Goal: Transaction & Acquisition: Book appointment/travel/reservation

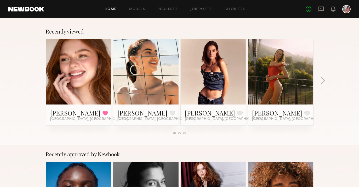
scroll to position [79, 0]
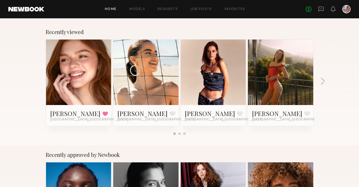
click at [266, 56] on link at bounding box center [281, 71] width 32 height 65
click at [75, 72] on link at bounding box center [79, 71] width 32 height 65
click at [201, 91] on link at bounding box center [213, 71] width 32 height 65
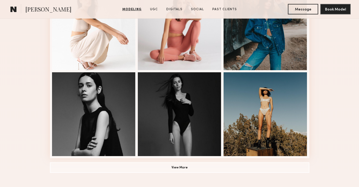
scroll to position [340, 0]
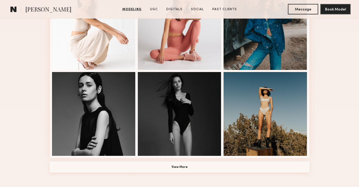
click at [207, 169] on button "View More" at bounding box center [179, 167] width 259 height 10
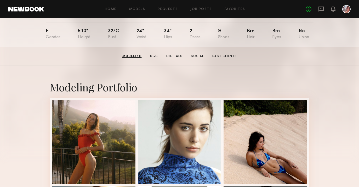
scroll to position [0, 0]
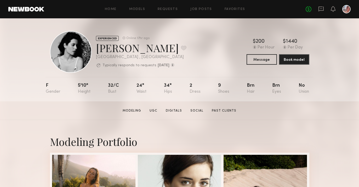
click at [324, 8] on div "No fees up to $5,000" at bounding box center [328, 9] width 45 height 8
click at [320, 9] on icon at bounding box center [321, 8] width 2 height 1
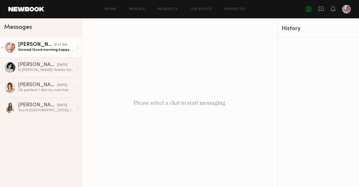
click at [47, 52] on div "Unread: Good morning happy to hear back from you! my measurements are 84 60 89 …" at bounding box center [46, 49] width 56 height 5
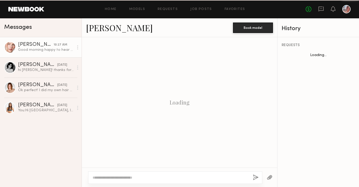
scroll to position [665, 0]
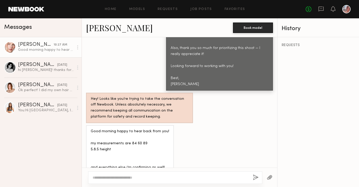
click at [106, 28] on link "Anastasiia M." at bounding box center [119, 27] width 67 height 11
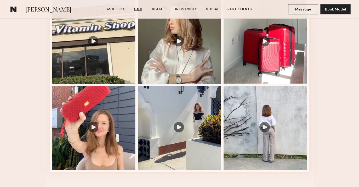
scroll to position [654, 0]
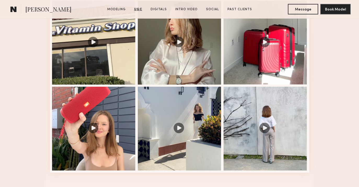
click at [167, 119] on div at bounding box center [180, 129] width 84 height 84
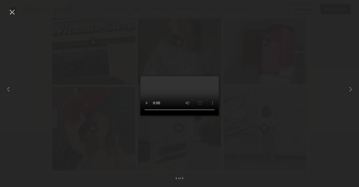
click at [12, 13] on div at bounding box center [12, 12] width 8 height 8
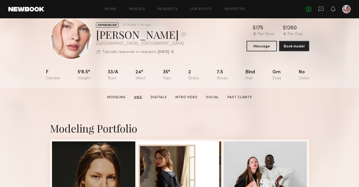
scroll to position [0, 0]
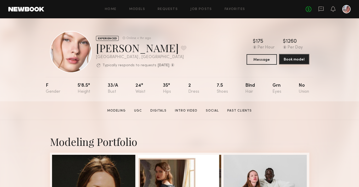
click at [293, 59] on button "Book model" at bounding box center [294, 59] width 30 height 10
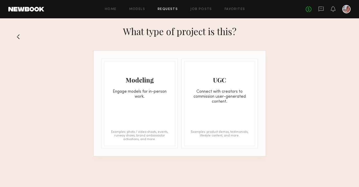
click at [120, 110] on div "Modeling Engage models for in-person work. Examples: photo / video shoots, even…" at bounding box center [139, 103] width 71 height 85
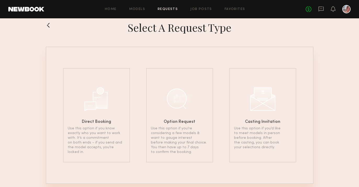
scroll to position [19, 0]
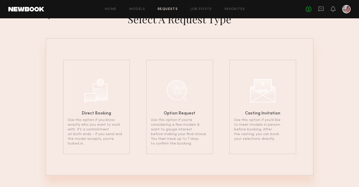
click at [120, 110] on div "Direct Booking Use this option if you know exactly who you want to work with. I…" at bounding box center [96, 107] width 67 height 94
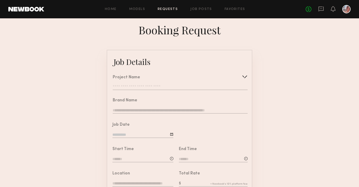
click at [137, 87] on input "text" at bounding box center [180, 87] width 135 height 5
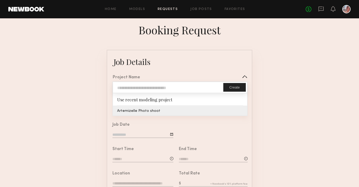
type input "**********"
type textarea "**********"
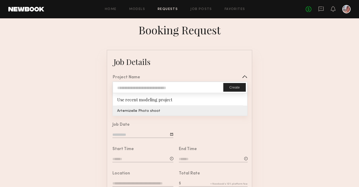
type textarea "**********"
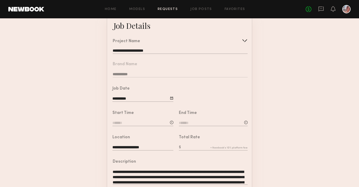
scroll to position [37, 0]
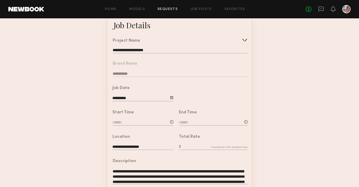
click at [128, 119] on div "Start Time" at bounding box center [142, 118] width 61 height 16
click at [124, 121] on input at bounding box center [142, 123] width 61 height 6
click at [126, 122] on input at bounding box center [142, 123] width 61 height 6
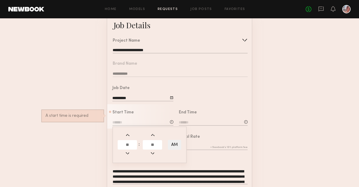
click at [127, 141] on input "text" at bounding box center [127, 144] width 19 height 9
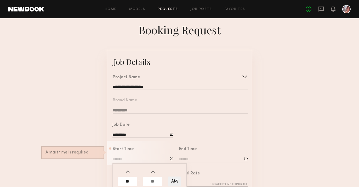
type input "**"
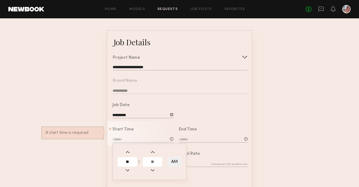
scroll to position [21, 0]
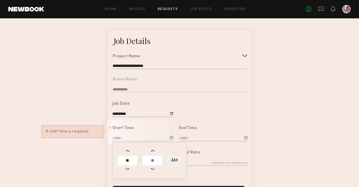
click at [211, 136] on input at bounding box center [213, 138] width 69 height 6
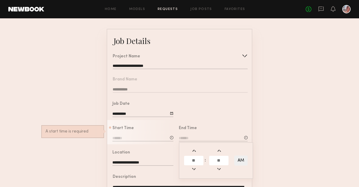
click at [132, 136] on input at bounding box center [142, 138] width 61 height 6
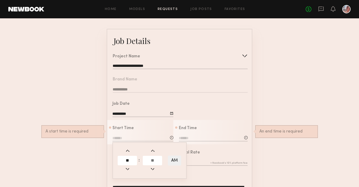
click at [174, 159] on button "AM" at bounding box center [174, 160] width 13 height 10
type input "********"
type input "**"
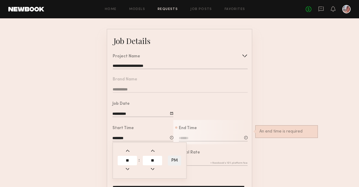
click at [123, 160] on input "**" at bounding box center [127, 160] width 19 height 9
click at [177, 162] on button "PM" at bounding box center [174, 160] width 13 height 10
type input "********"
click at [129, 160] on input "**" at bounding box center [127, 160] width 19 height 9
type input "**"
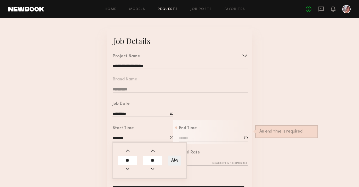
type input "********"
click at [202, 131] on div "End Time : AM An end time is required" at bounding box center [213, 134] width 69 height 16
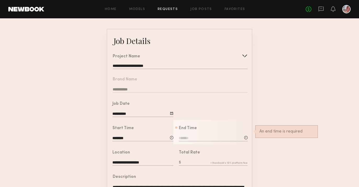
click at [192, 135] on input at bounding box center [213, 138] width 69 height 6
click at [193, 157] on input "text" at bounding box center [193, 160] width 19 height 9
type input "*"
click at [241, 162] on button "AM" at bounding box center [240, 160] width 13 height 10
type input "********"
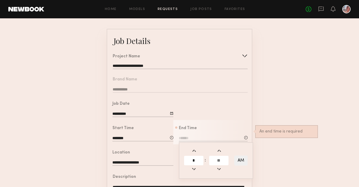
type input "**"
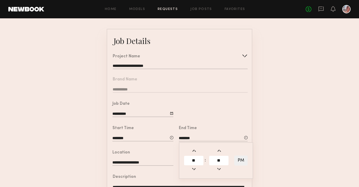
click at [196, 159] on input "**" at bounding box center [193, 160] width 19 height 9
type input "*"
type input "*******"
type input "**"
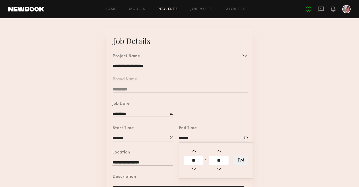
click at [227, 117] on div at bounding box center [212, 107] width 78 height 24
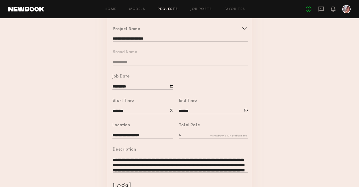
scroll to position [49, 0]
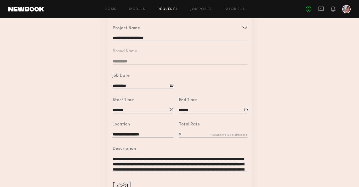
click at [209, 133] on input "text" at bounding box center [213, 135] width 69 height 6
type input "*"
type input "***"
click at [202, 147] on div "Description" at bounding box center [180, 149] width 135 height 4
click at [198, 134] on input "***" at bounding box center [213, 135] width 69 height 6
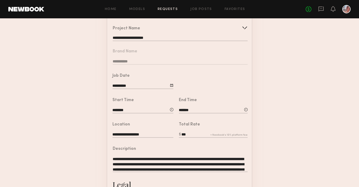
click at [191, 146] on div "**********" at bounding box center [177, 159] width 140 height 39
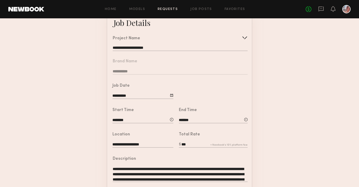
scroll to position [157, 0]
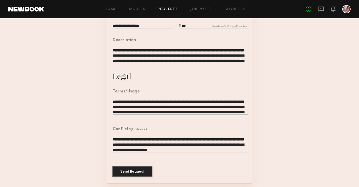
click at [133, 171] on button "Send Request" at bounding box center [132, 171] width 40 height 10
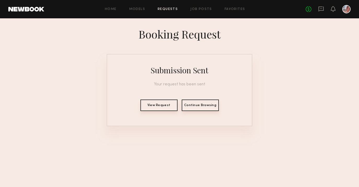
click at [162, 107] on button "View Request" at bounding box center [158, 105] width 37 height 12
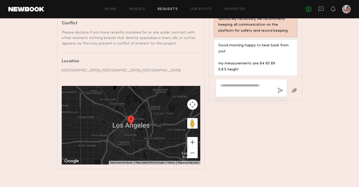
scroll to position [358, 0]
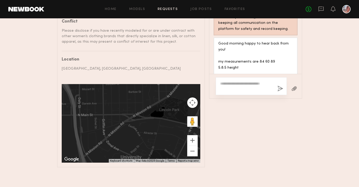
click at [168, 51] on div "Description This is a half-day photoshoot (11am–3pm) for Artemizelle, a women’s…" at bounding box center [131, 6] width 139 height 312
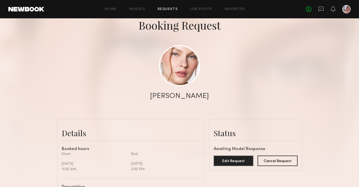
scroll to position [30, 0]
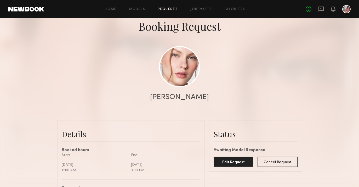
click at [182, 96] on div "[PERSON_NAME]" at bounding box center [179, 96] width 59 height 7
click at [182, 78] on link at bounding box center [179, 66] width 41 height 41
click at [188, 72] on link at bounding box center [179, 66] width 41 height 41
click at [172, 8] on link "Requests" at bounding box center [168, 9] width 20 height 3
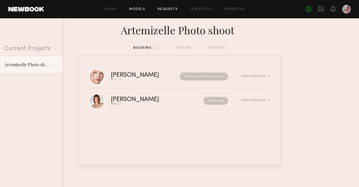
click at [141, 10] on link "Models" at bounding box center [137, 9] width 16 height 3
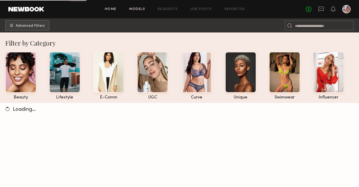
click at [114, 8] on link "Home" at bounding box center [111, 9] width 12 height 3
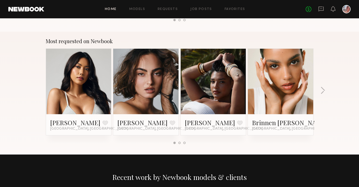
scroll to position [446, 0]
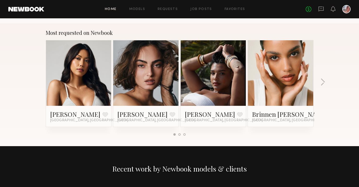
click at [218, 95] on link at bounding box center [213, 72] width 32 height 65
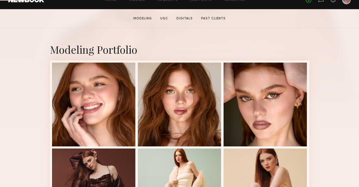
scroll to position [119, 0]
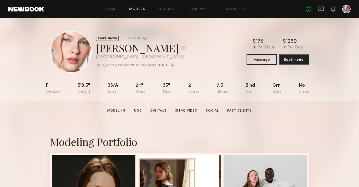
click at [139, 10] on link "Models" at bounding box center [137, 9] width 16 height 3
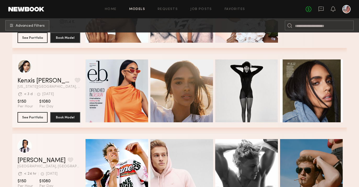
scroll to position [302, 0]
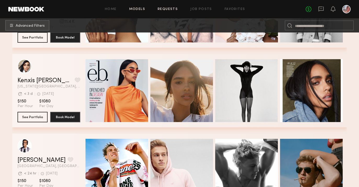
click at [171, 10] on link "Requests" at bounding box center [168, 9] width 20 height 3
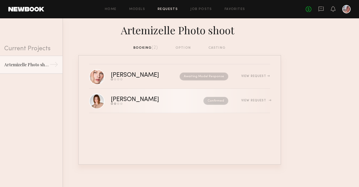
click at [120, 101] on div "[PERSON_NAME]" at bounding box center [146, 99] width 70 height 6
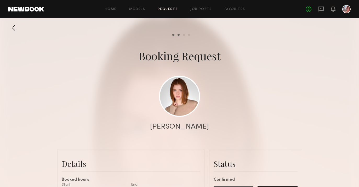
scroll to position [828, 0]
click at [176, 128] on div "[PERSON_NAME]" at bounding box center [179, 126] width 59 height 7
click at [176, 99] on link at bounding box center [179, 95] width 41 height 41
click at [181, 126] on div "[PERSON_NAME]" at bounding box center [179, 126] width 59 height 7
click at [182, 102] on link at bounding box center [179, 95] width 41 height 41
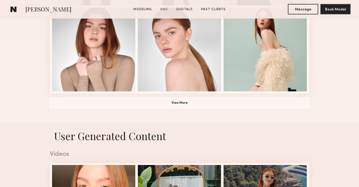
scroll to position [370, 0]
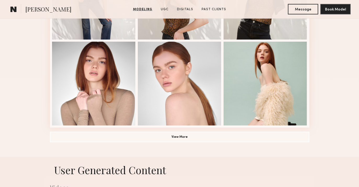
click at [45, 9] on span "[PERSON_NAME]" at bounding box center [48, 9] width 46 height 9
click at [14, 9] on common-icon at bounding box center [13, 9] width 6 height 7
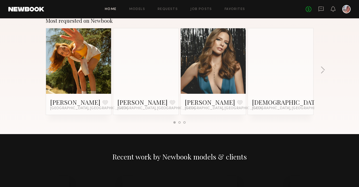
scroll to position [458, 0]
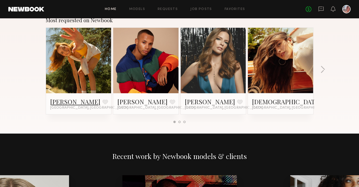
click at [66, 101] on link "[PERSON_NAME]" at bounding box center [75, 101] width 50 height 8
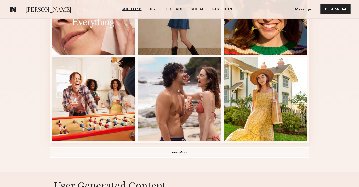
scroll to position [359, 0]
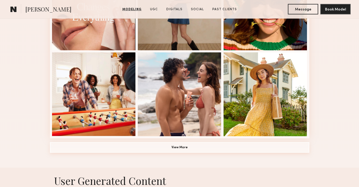
click at [185, 146] on button "View More" at bounding box center [179, 147] width 259 height 10
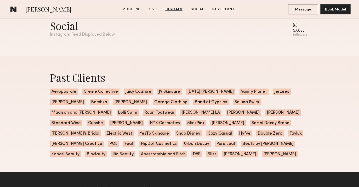
scroll to position [1799, 0]
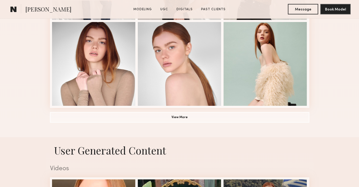
scroll to position [390, 0]
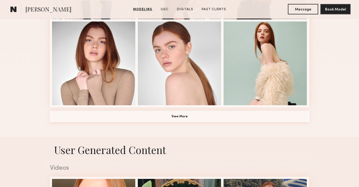
click at [182, 115] on button "View More" at bounding box center [179, 116] width 259 height 10
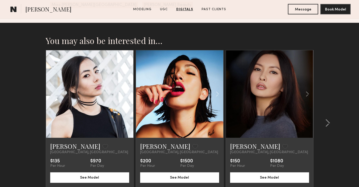
scroll to position [1410, 0]
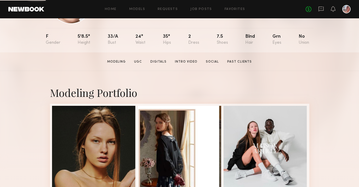
scroll to position [50, 0]
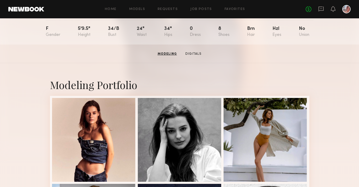
scroll to position [56, 0]
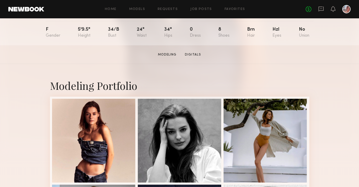
click at [113, 6] on div "Home Models Requests Job Posts Favorites Sign Out No fees up to $5,000" at bounding box center [197, 9] width 306 height 8
click at [113, 10] on link "Home" at bounding box center [111, 9] width 12 height 3
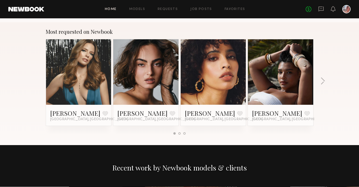
scroll to position [448, 0]
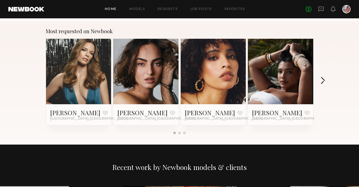
click at [324, 80] on button "button" at bounding box center [322, 81] width 5 height 9
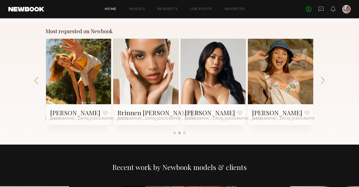
click at [238, 87] on div at bounding box center [213, 71] width 65 height 65
click at [231, 87] on div at bounding box center [213, 71] width 65 height 65
click at [192, 113] on link "[PERSON_NAME]" at bounding box center [210, 112] width 50 height 8
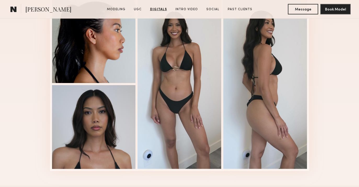
scroll to position [712, 0]
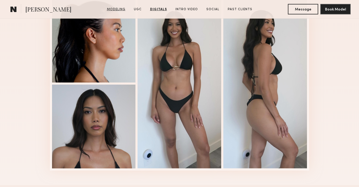
click at [118, 8] on link "Modeling" at bounding box center [116, 9] width 23 height 5
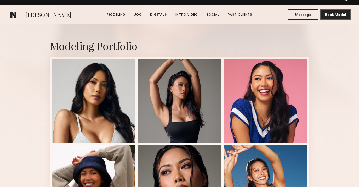
scroll to position [88, 0]
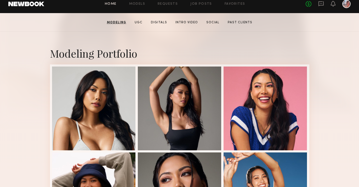
click at [116, 4] on link "Home" at bounding box center [111, 3] width 12 height 3
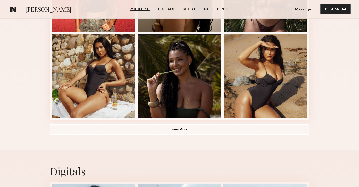
scroll to position [379, 0]
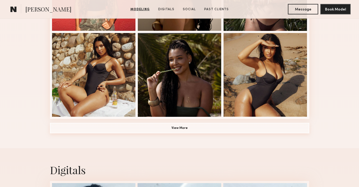
click at [200, 129] on button "View More" at bounding box center [179, 128] width 259 height 10
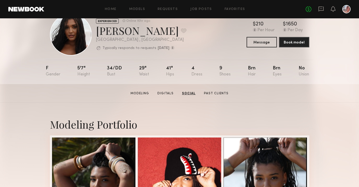
scroll to position [0, 0]
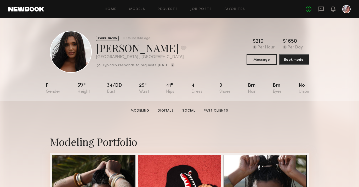
click at [346, 10] on div at bounding box center [346, 9] width 8 height 8
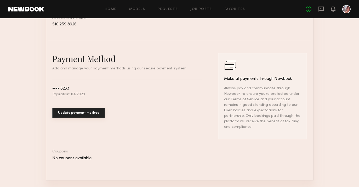
scroll to position [268, 0]
